Goal: Task Accomplishment & Management: Manage account settings

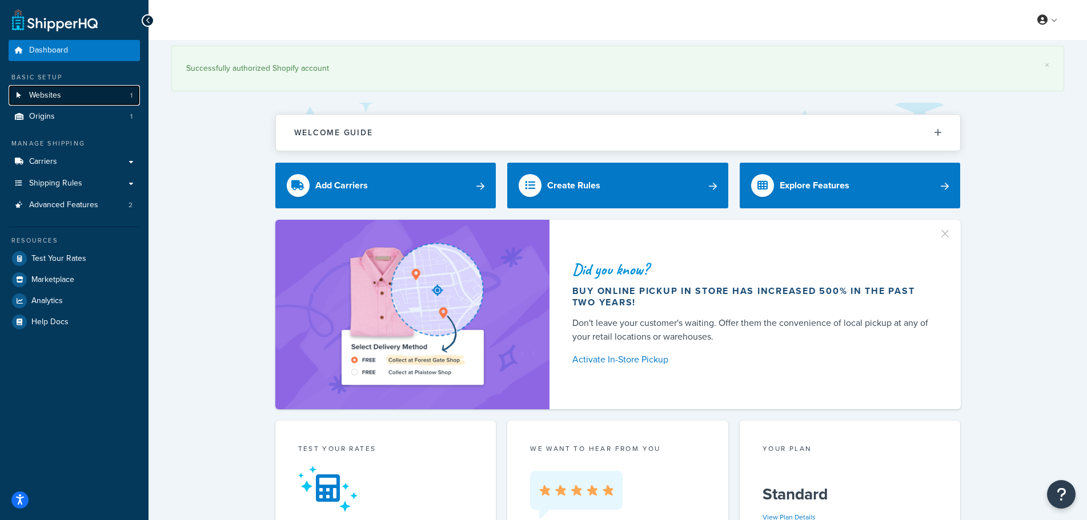
click at [82, 90] on link "Websites 1" at bounding box center [74, 95] width 131 height 21
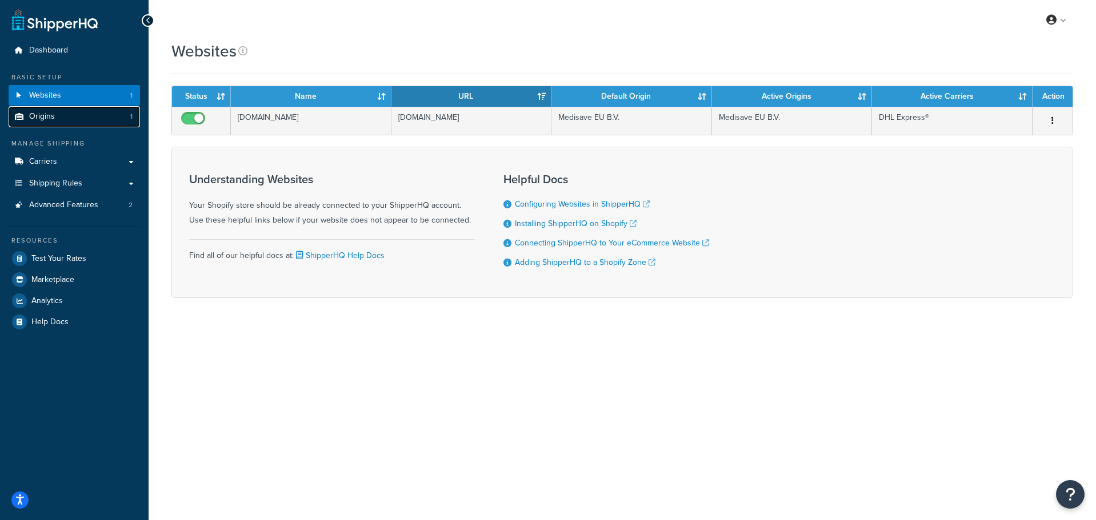
click at [64, 111] on link "Origins 1" at bounding box center [74, 116] width 131 height 21
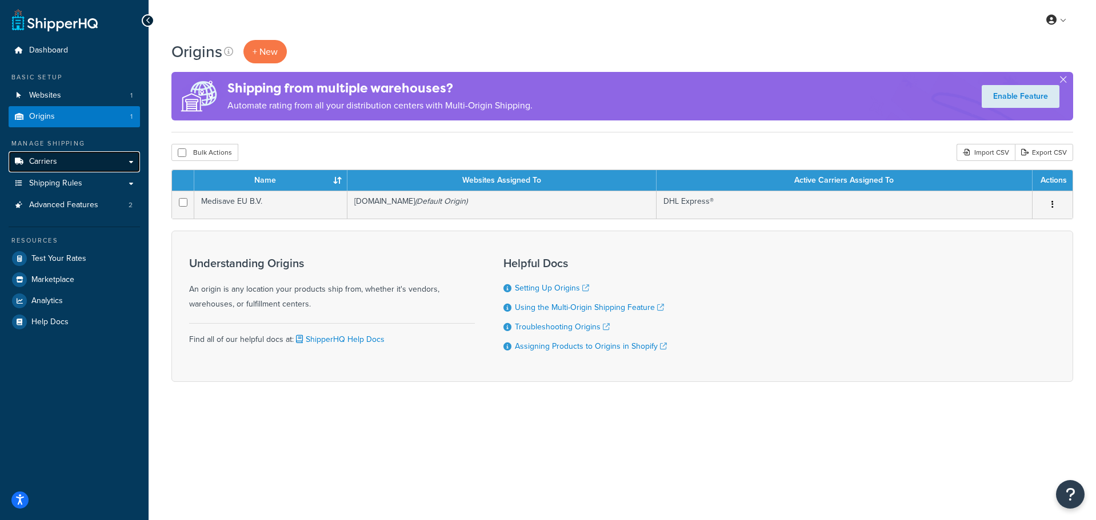
drag, startPoint x: 0, startPoint y: 0, endPoint x: 100, endPoint y: 162, distance: 190.1
click at [100, 162] on link "Carriers" at bounding box center [74, 161] width 131 height 21
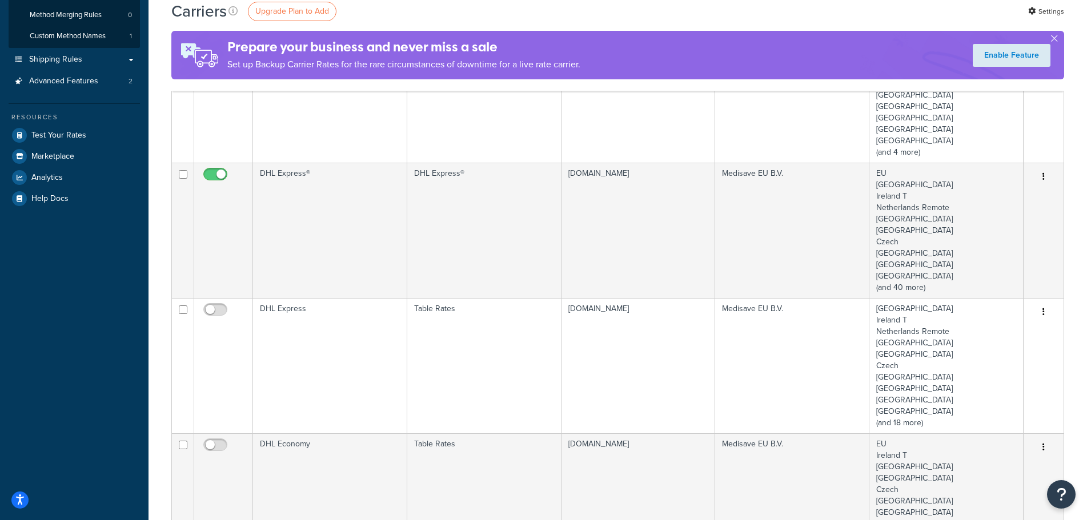
scroll to position [171, 0]
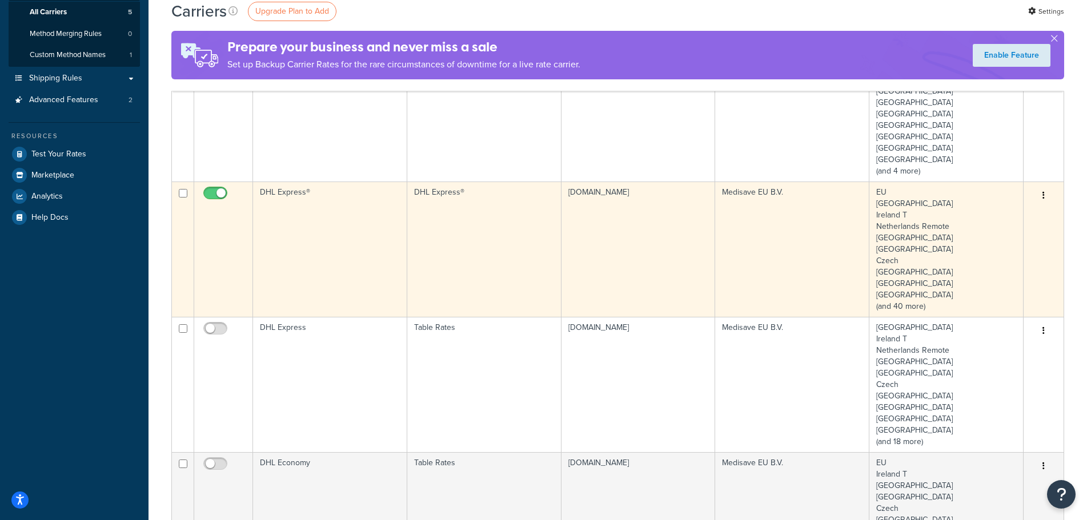
click at [598, 235] on td "medisave-eu.myshopify.com" at bounding box center [639, 249] width 154 height 135
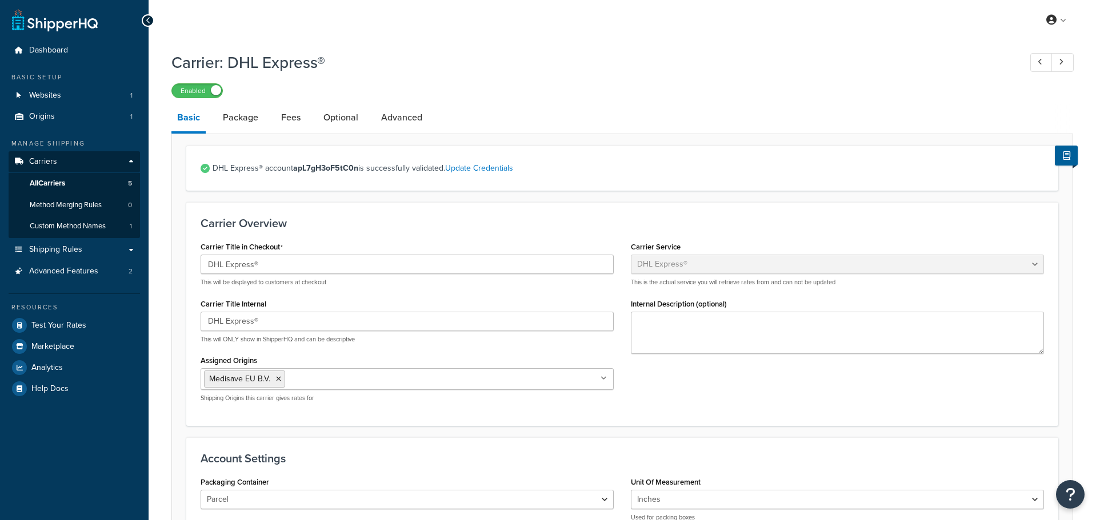
select select "dhl"
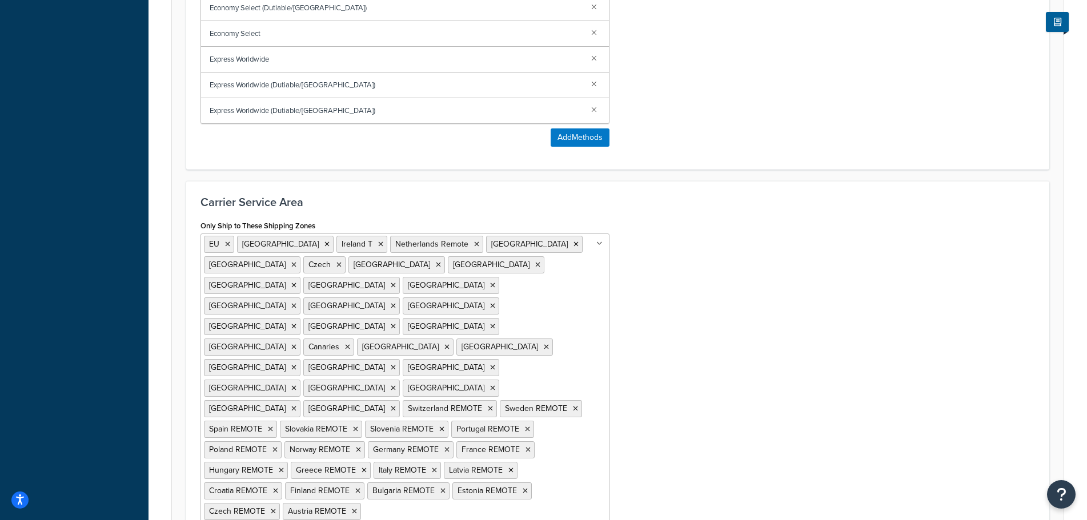
scroll to position [796, 0]
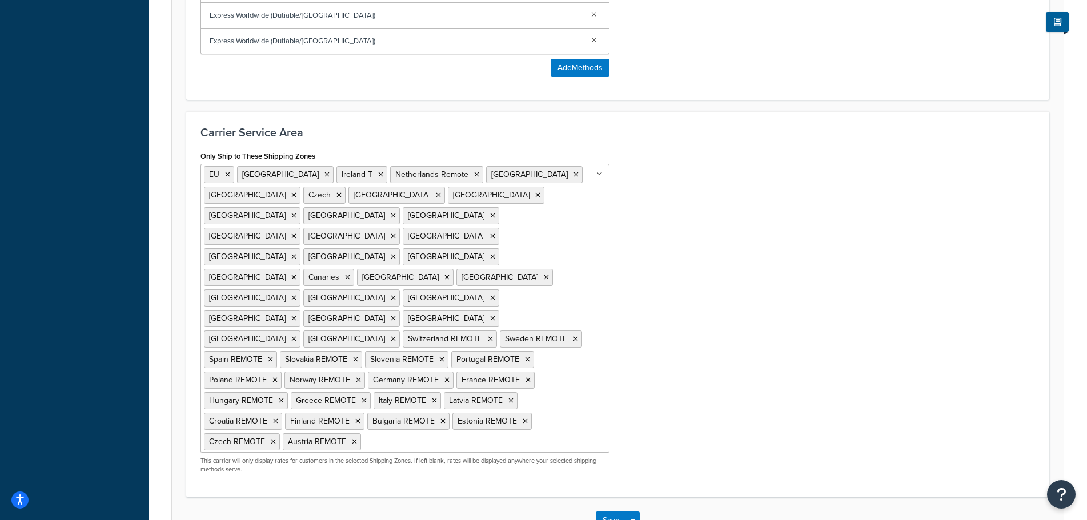
click at [364, 435] on input "Only Ship to These Shipping Zones" at bounding box center [414, 441] width 101 height 13
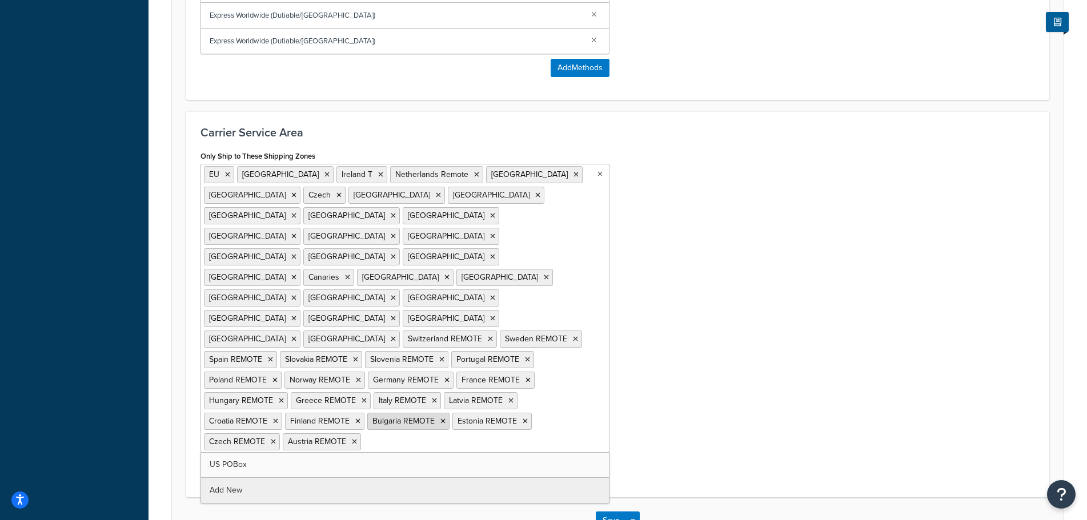
click at [372, 415] on span "Bulgaria REMOTE" at bounding box center [403, 421] width 62 height 12
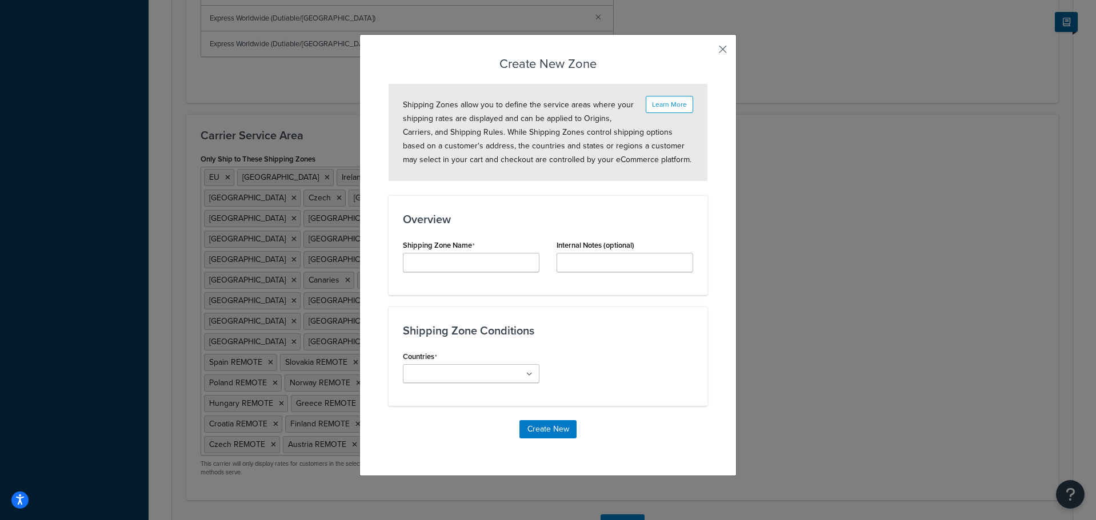
click at [707, 52] on button "button" at bounding box center [705, 53] width 3 height 3
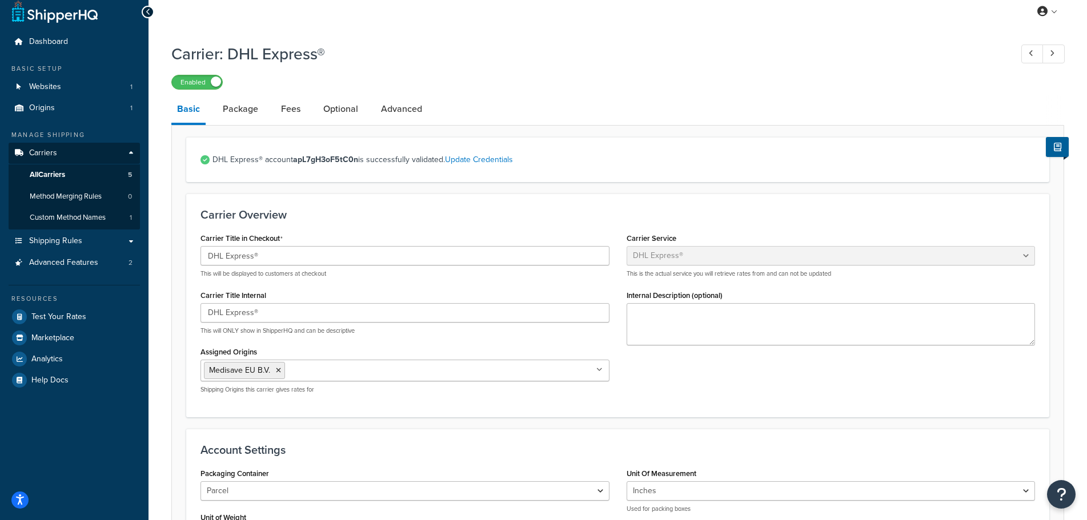
scroll to position [0, 0]
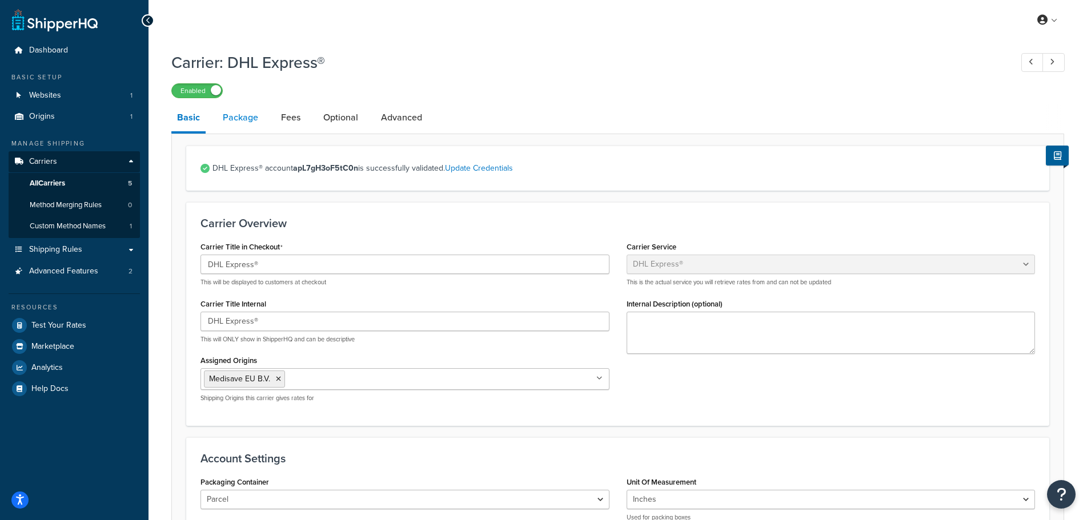
click at [229, 121] on link "Package" at bounding box center [240, 117] width 47 height 27
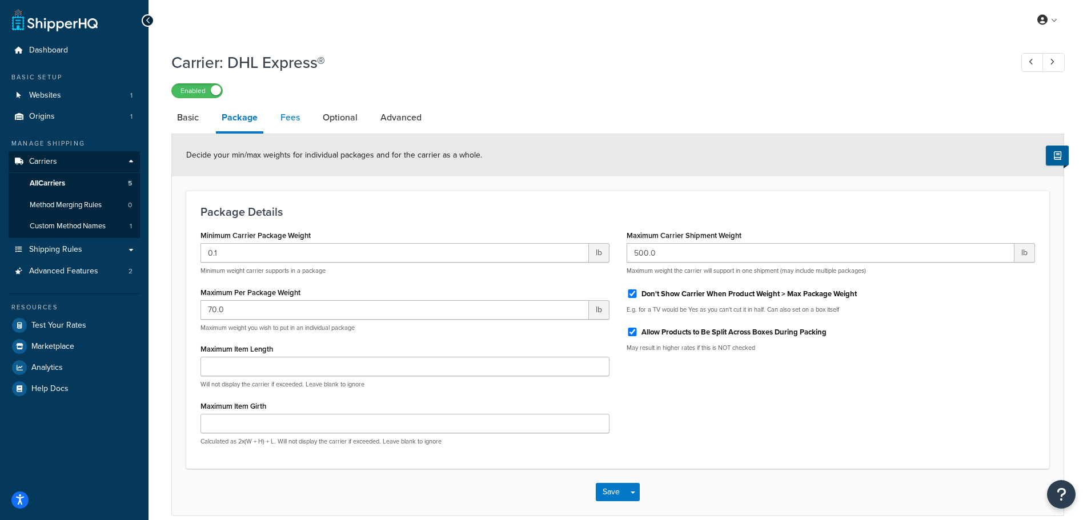
click at [287, 122] on link "Fees" at bounding box center [290, 117] width 31 height 27
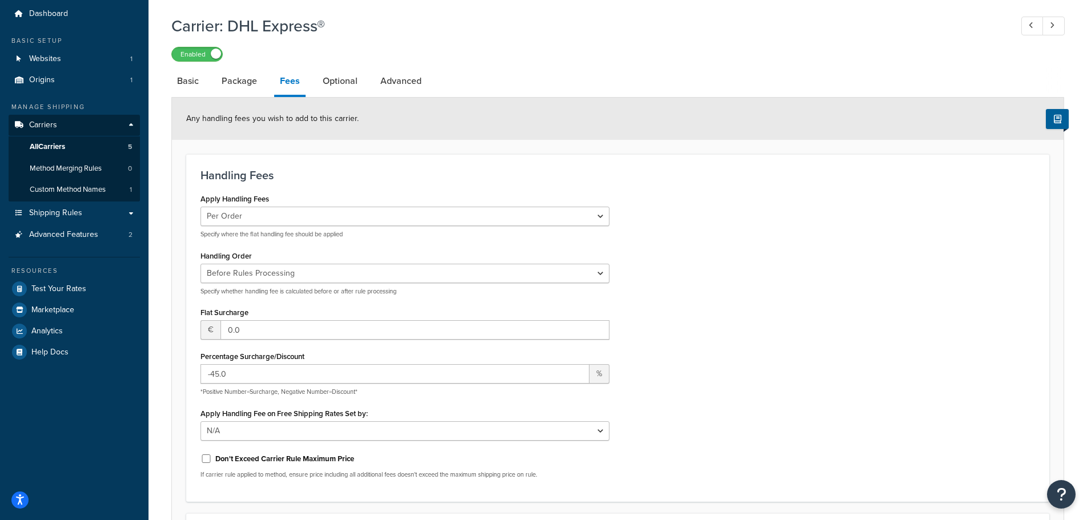
scroll to position [57, 0]
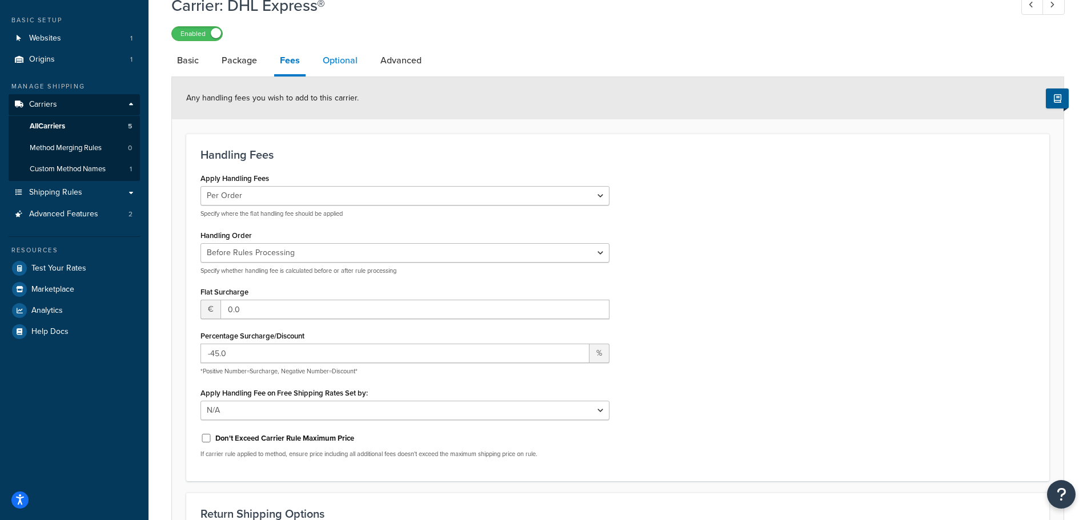
click at [331, 70] on link "Optional" at bounding box center [340, 60] width 46 height 27
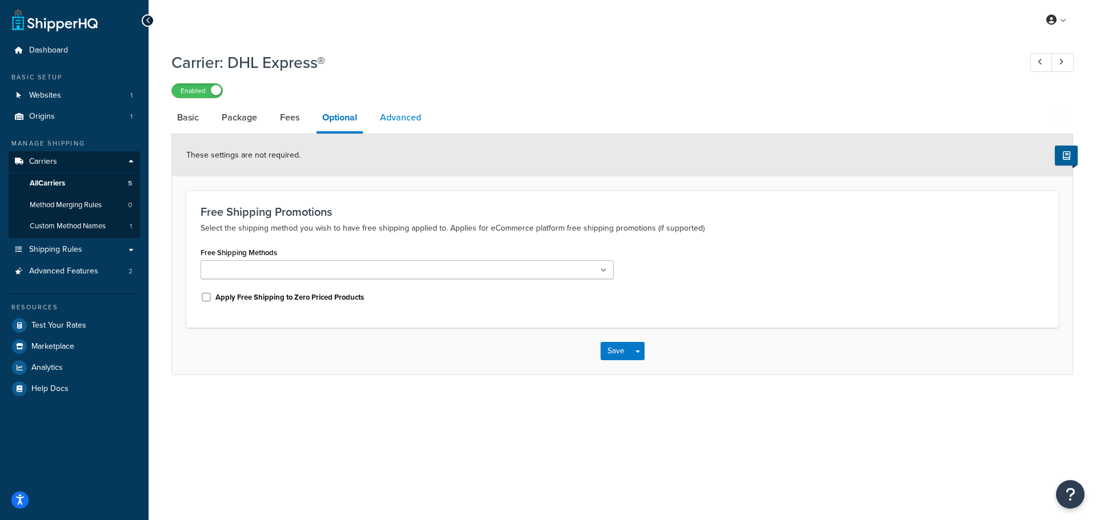
click at [405, 118] on link "Advanced" at bounding box center [400, 117] width 53 height 27
select select "false"
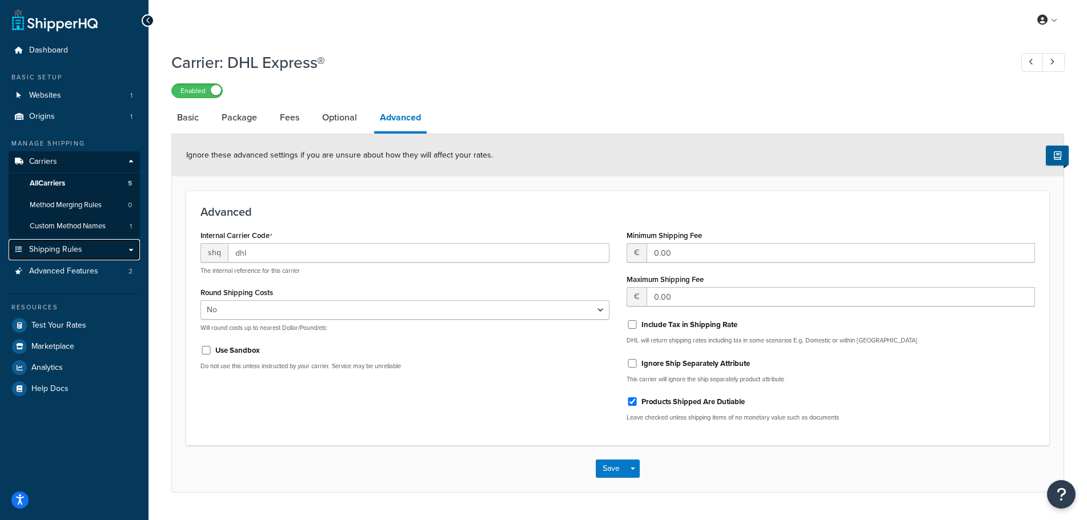
click at [97, 253] on link "Shipping Rules" at bounding box center [74, 249] width 131 height 21
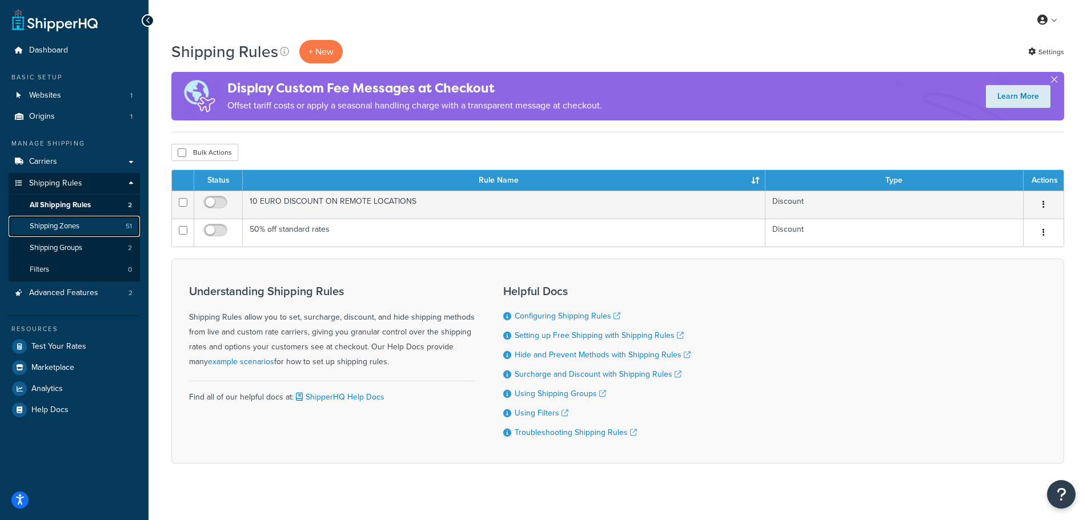
click at [99, 225] on link "Shipping Zones 51" at bounding box center [74, 226] width 131 height 21
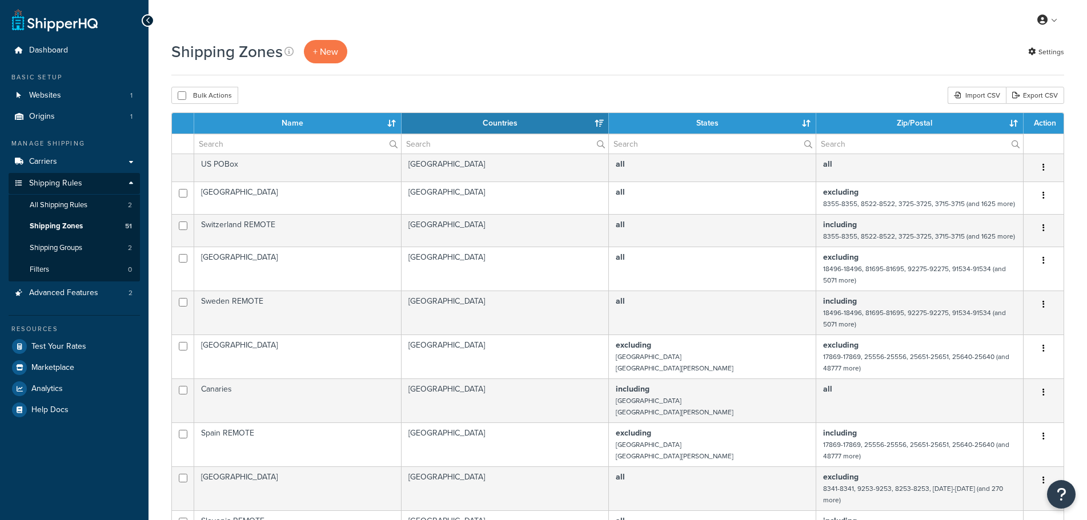
select select "15"
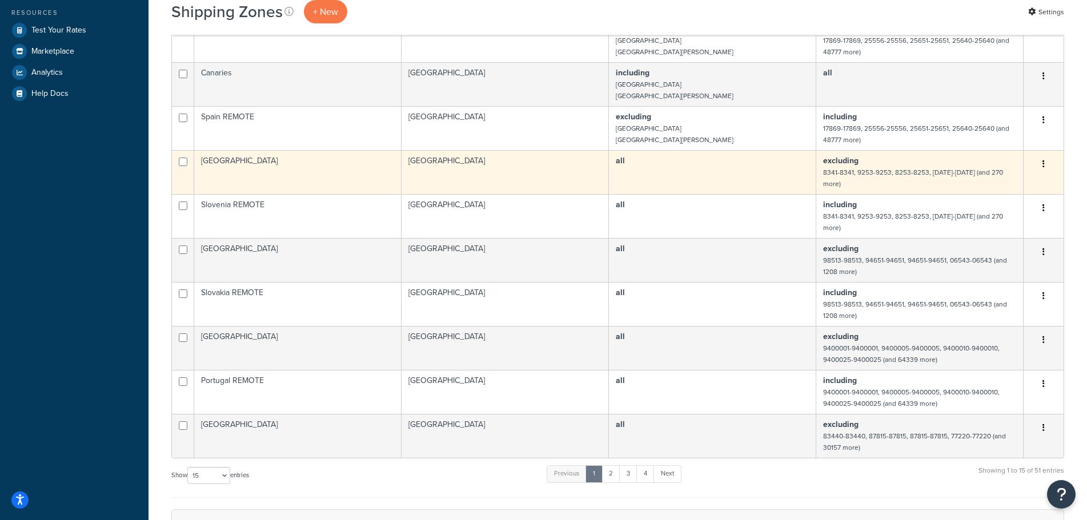
scroll to position [343, 0]
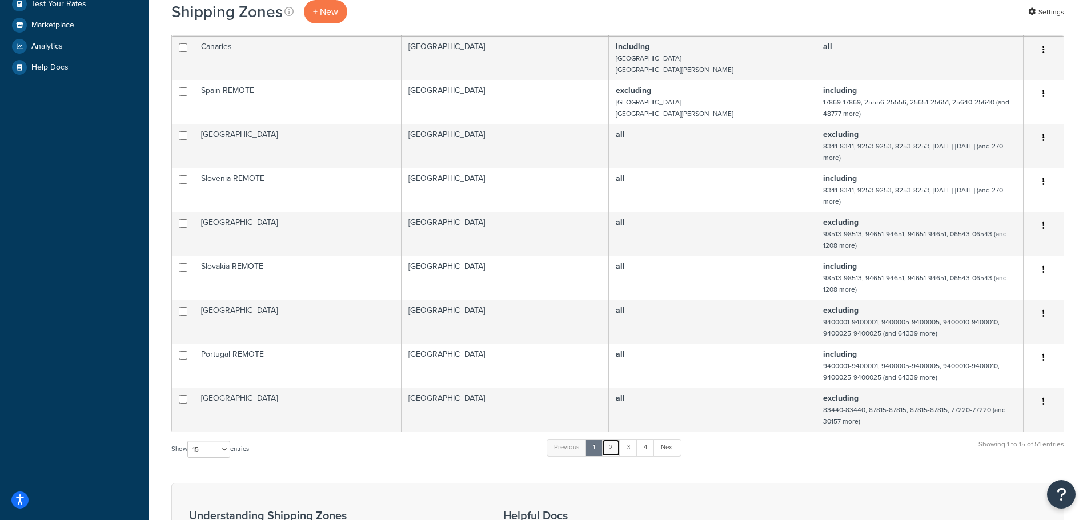
click at [615, 439] on link "2" at bounding box center [611, 447] width 19 height 17
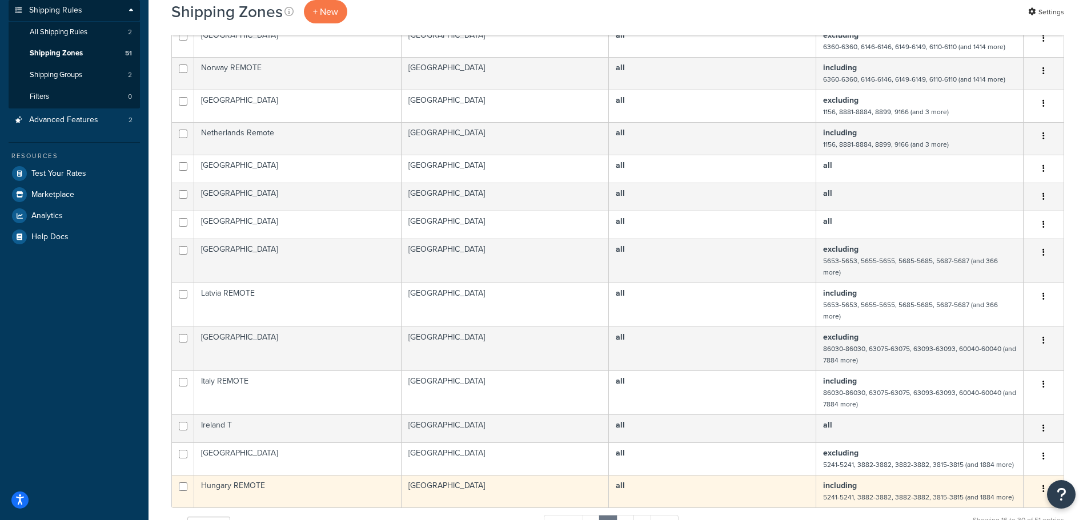
scroll to position [229, 0]
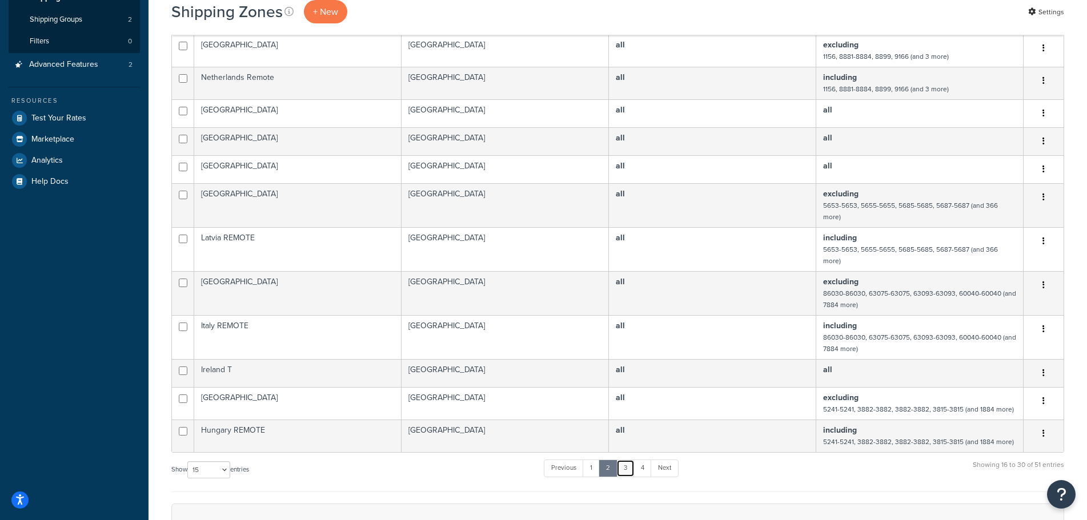
click at [629, 460] on link "3" at bounding box center [625, 468] width 18 height 17
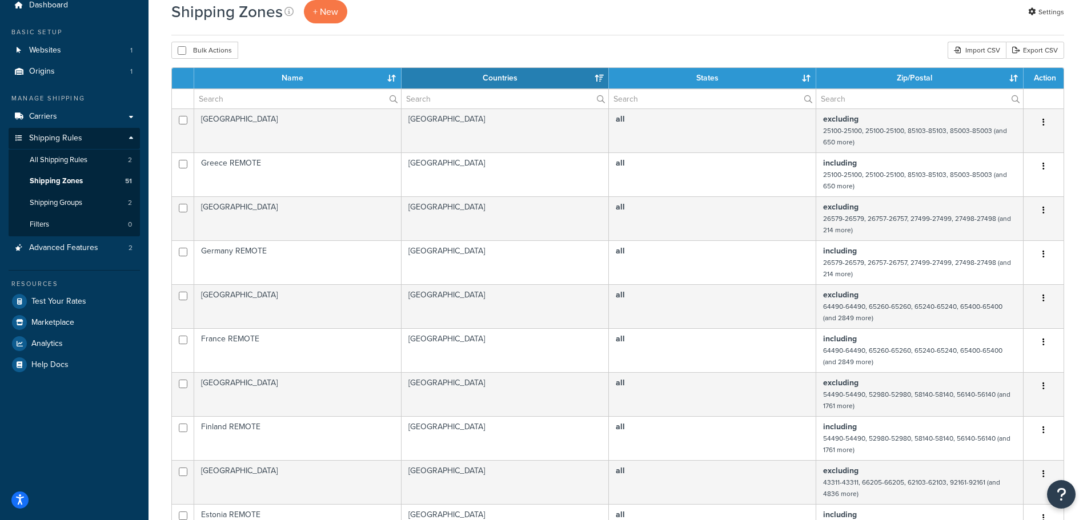
scroll to position [0, 0]
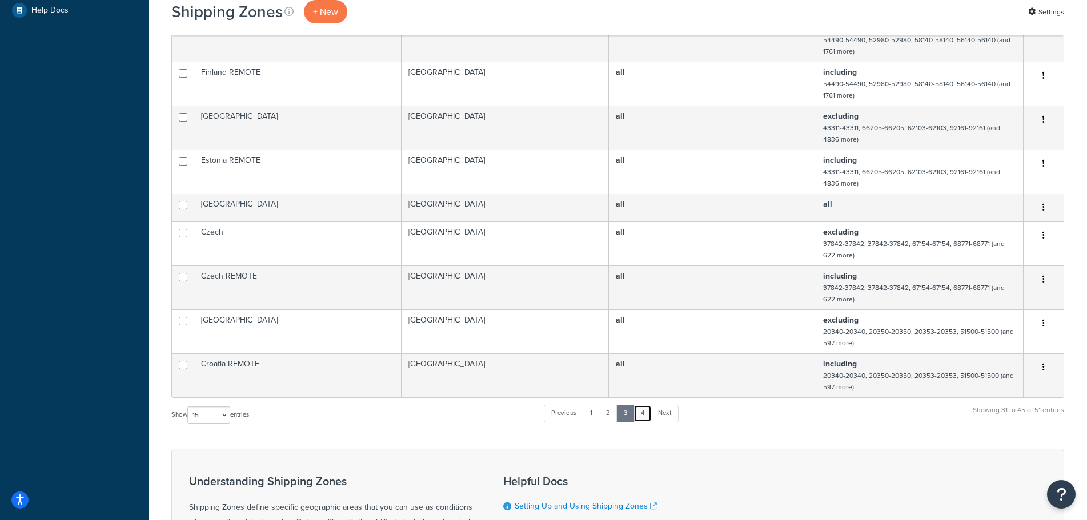
click at [647, 418] on link "4" at bounding box center [643, 413] width 18 height 17
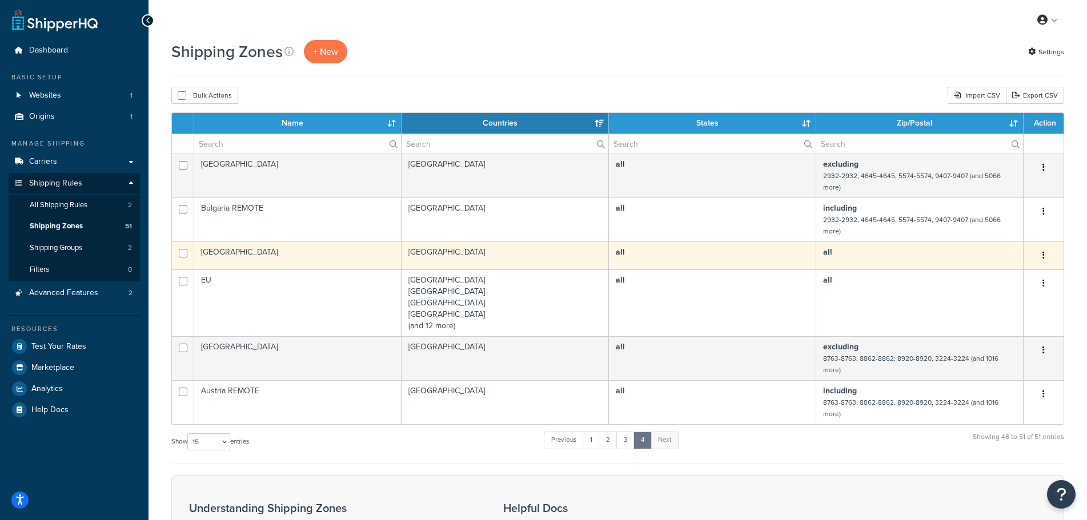
click at [351, 254] on td "[GEOGRAPHIC_DATA]" at bounding box center [297, 256] width 207 height 28
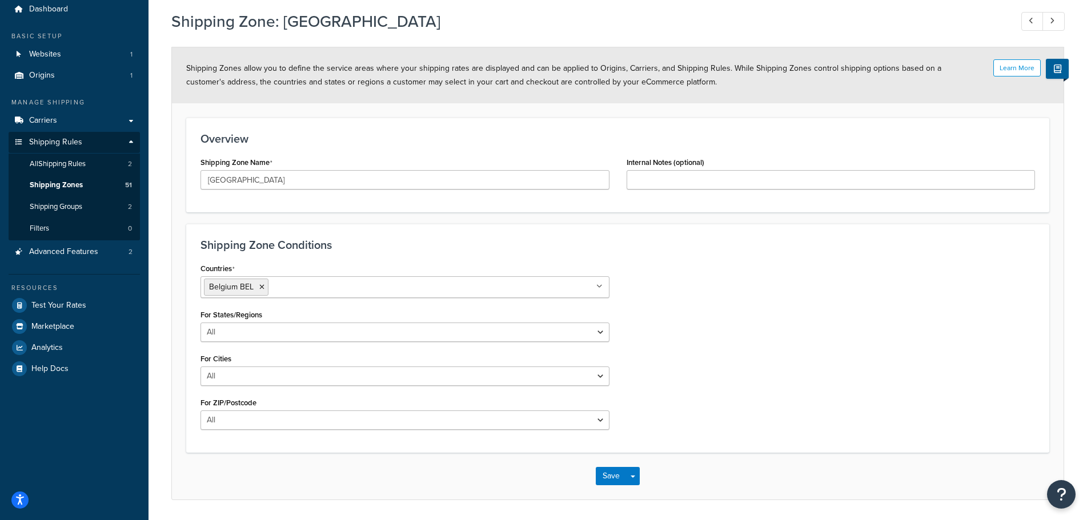
scroll to position [78, 0]
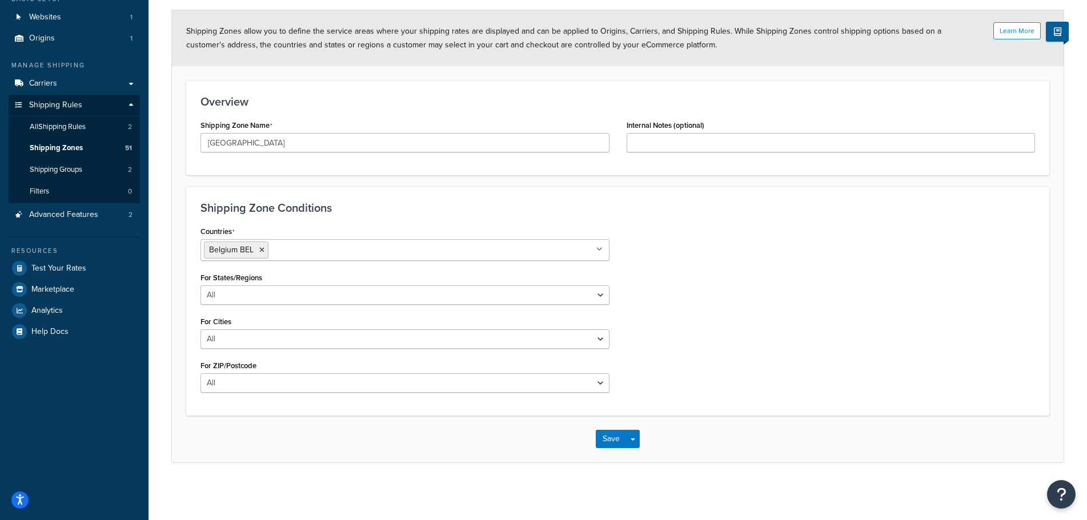
click at [767, 286] on div "Countries [GEOGRAPHIC_DATA] [GEOGRAPHIC_DATA] All Countries ALL [GEOGRAPHIC_DAT…" at bounding box center [618, 312] width 852 height 178
